Goal: Transaction & Acquisition: Book appointment/travel/reservation

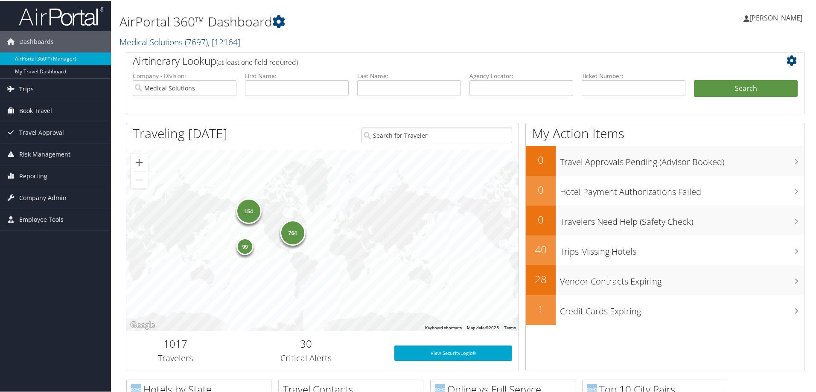
click at [47, 111] on span "Book Travel" at bounding box center [35, 109] width 33 height 21
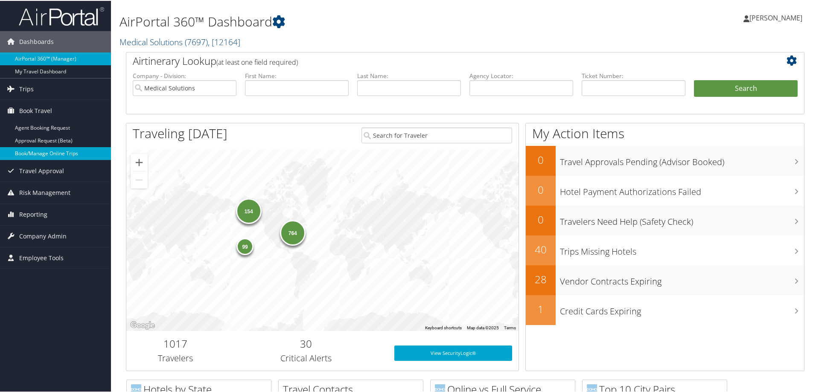
click at [79, 151] on link "Book/Manage Online Trips" at bounding box center [55, 152] width 111 height 13
